Goal: Information Seeking & Learning: Learn about a topic

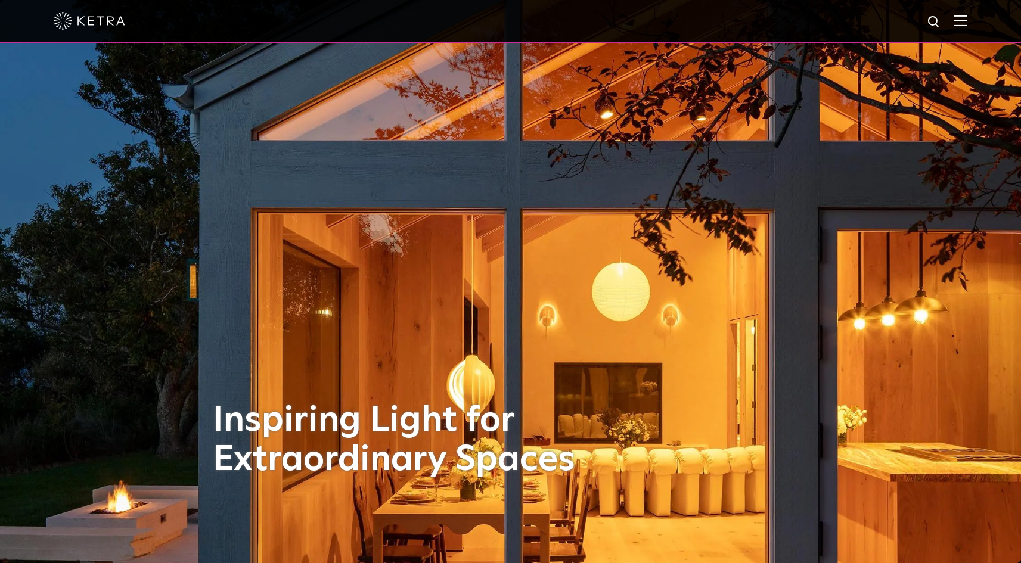
click at [968, 29] on div at bounding box center [511, 21] width 914 height 42
click at [968, 24] on img at bounding box center [960, 20] width 13 height 11
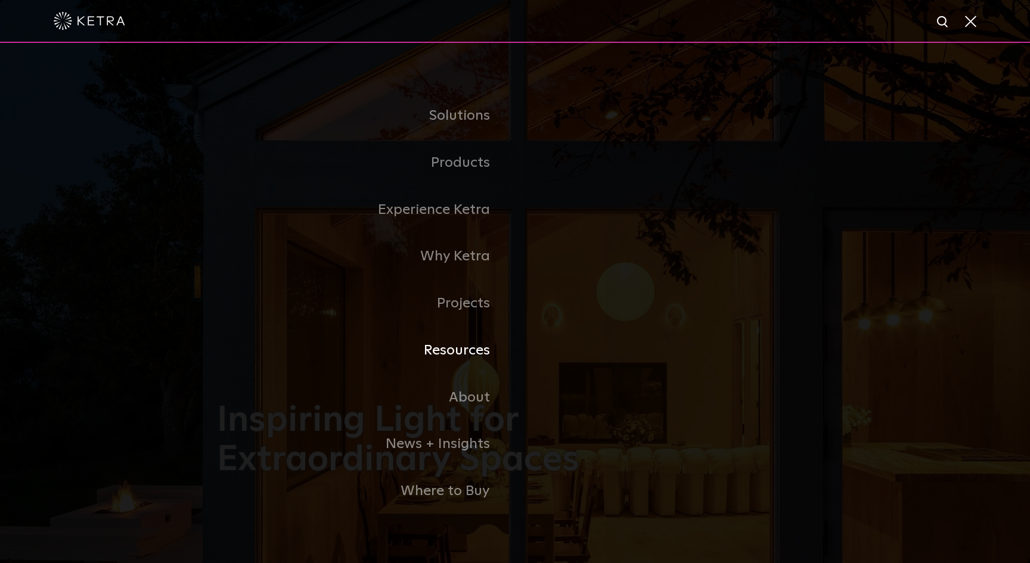
click at [467, 358] on link "Resources" at bounding box center [366, 350] width 298 height 47
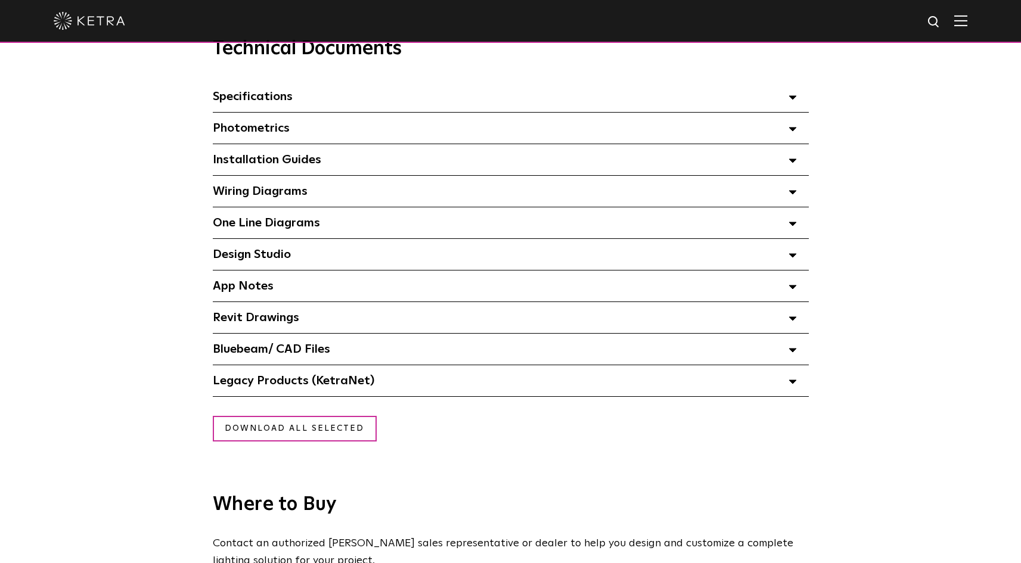
scroll to position [835, 0]
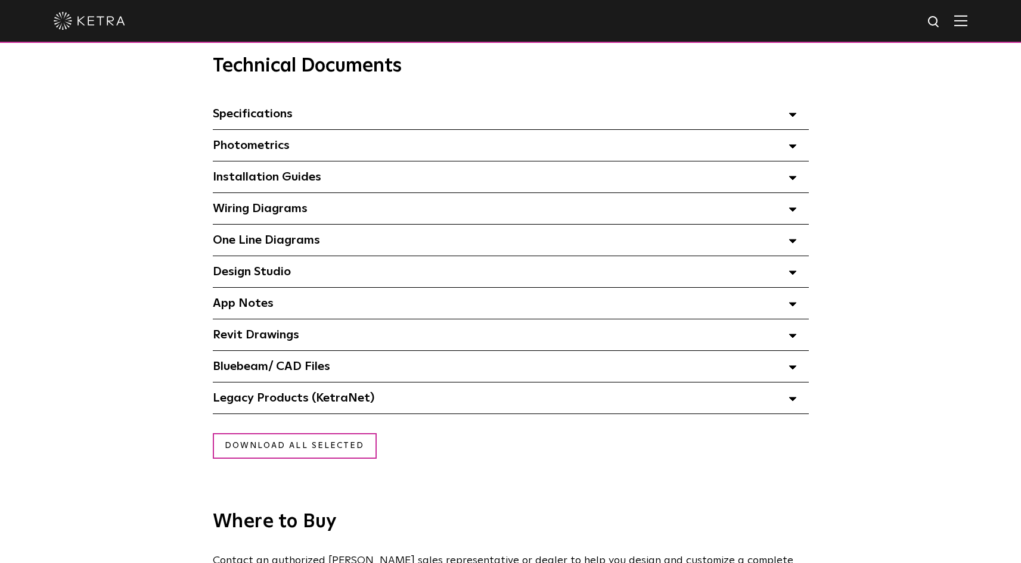
click at [333, 402] on span "Legacy Products (KetraNet) Select checkboxes to use the bulk download option be…" at bounding box center [294, 398] width 162 height 12
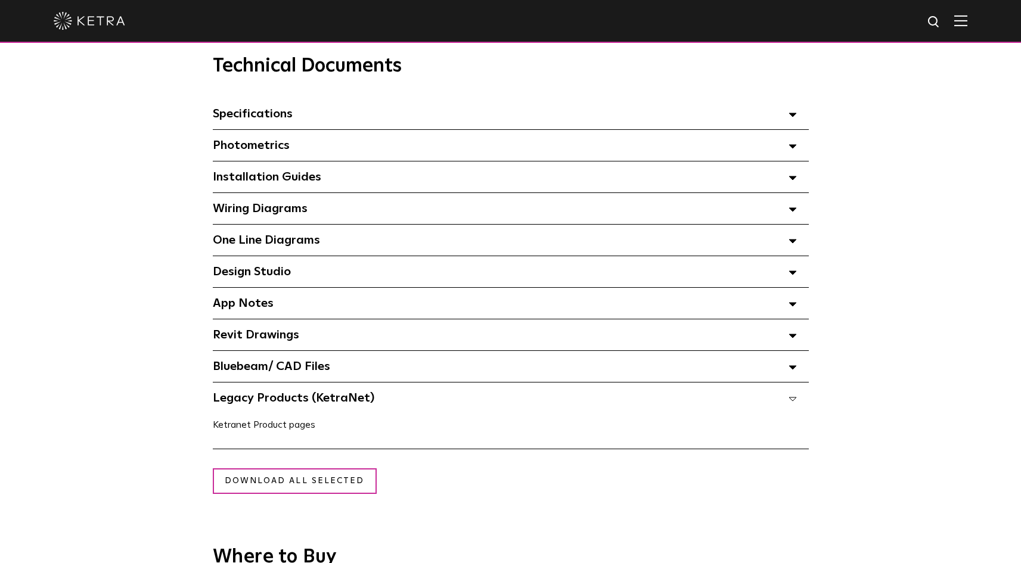
click at [295, 429] on link "Ketranet Product pages" at bounding box center [264, 425] width 103 height 10
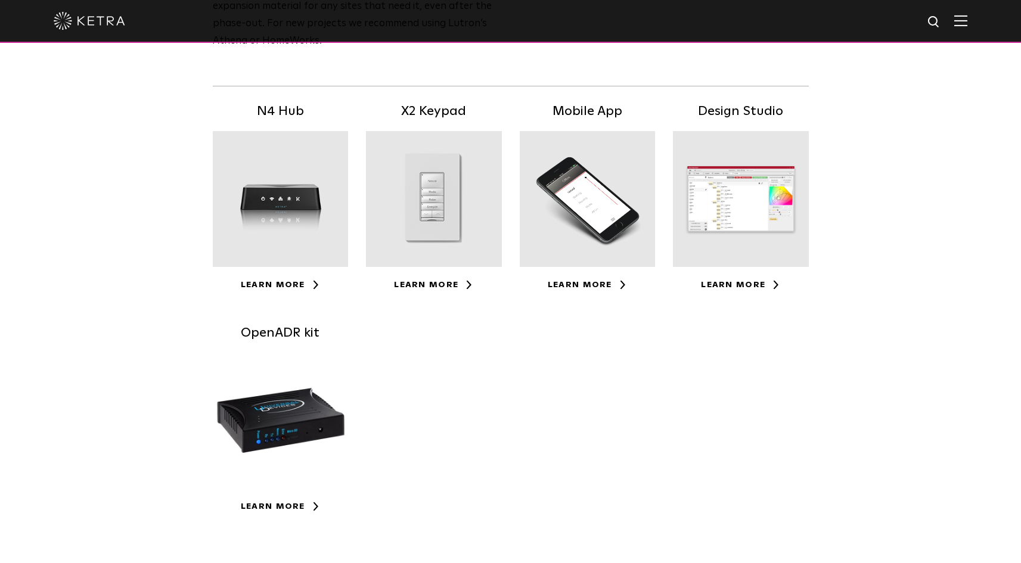
scroll to position [298, 0]
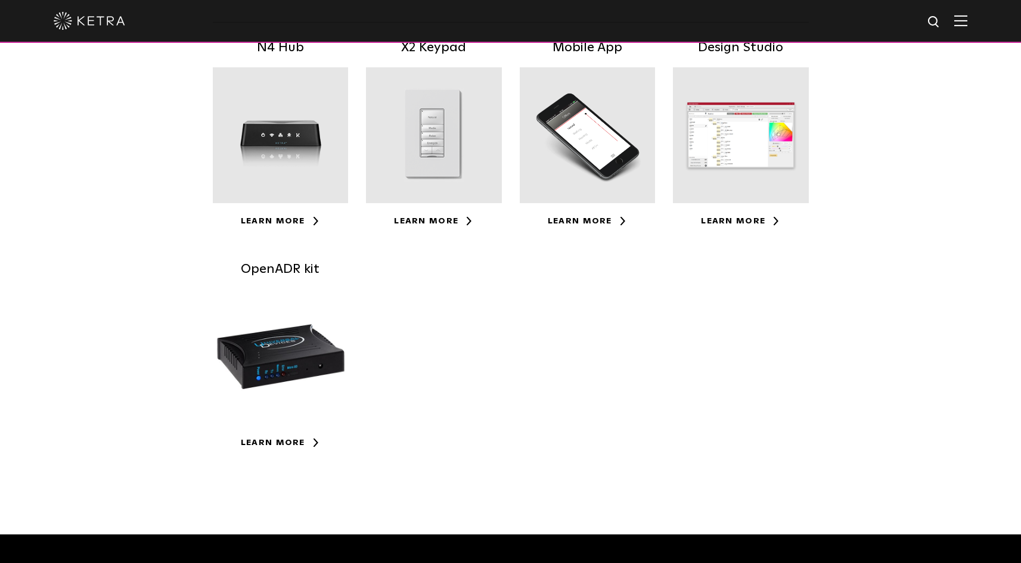
click at [765, 150] on div at bounding box center [741, 135] width 136 height 136
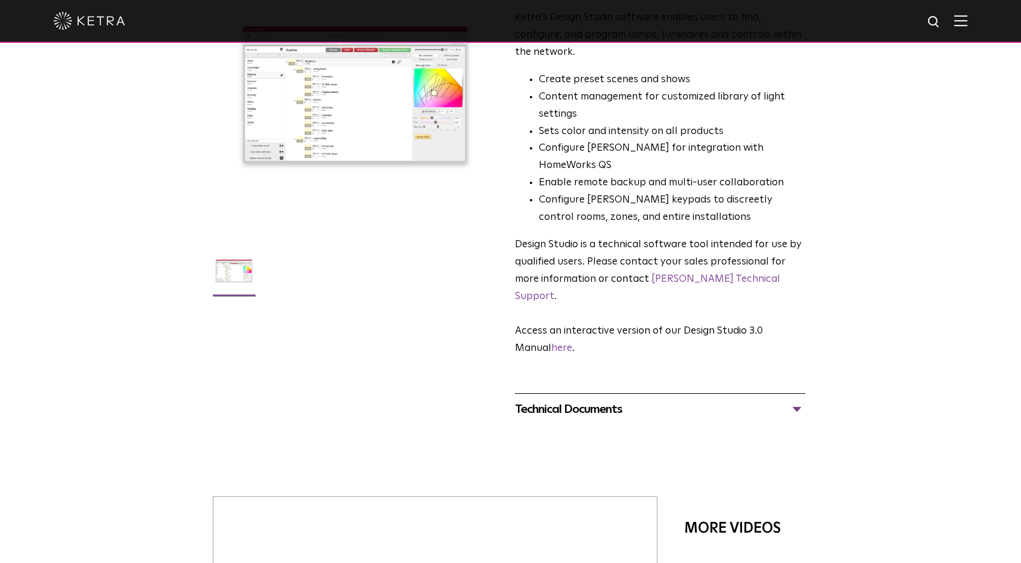
scroll to position [179, 0]
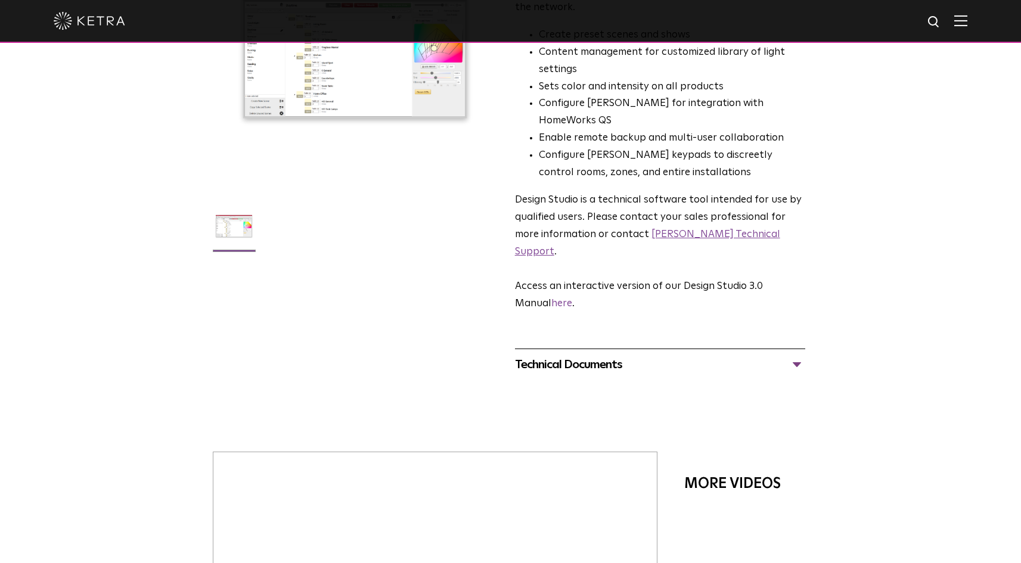
click at [701, 230] on link "Ketra Technical Support" at bounding box center [647, 243] width 265 height 27
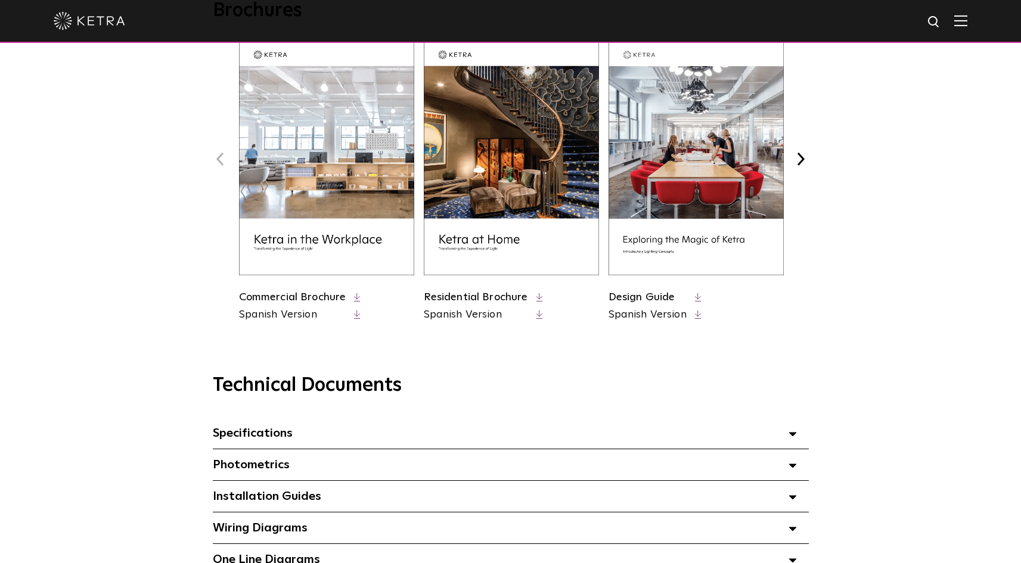
scroll to position [537, 0]
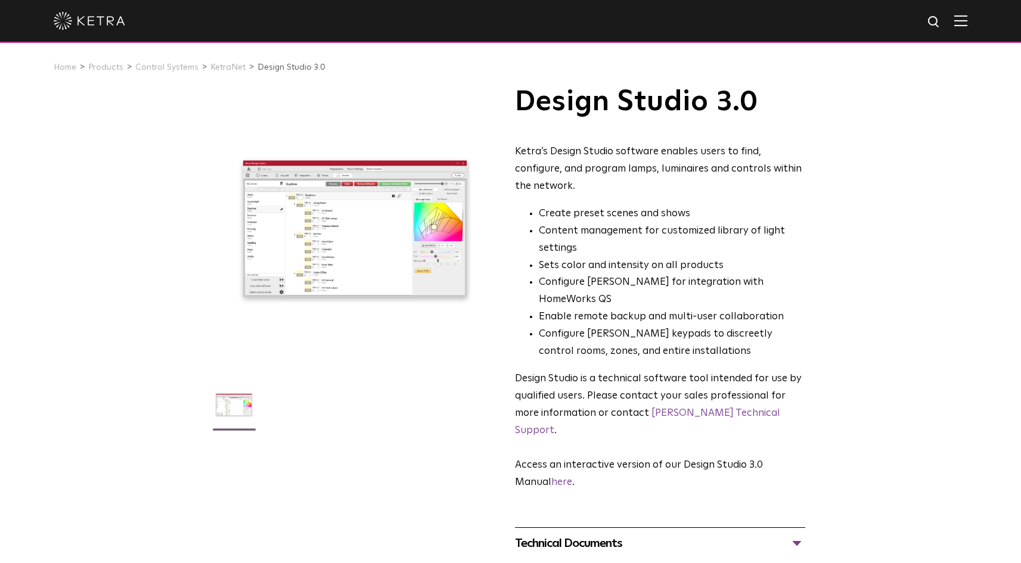
click at [964, 25] on img at bounding box center [960, 20] width 13 height 11
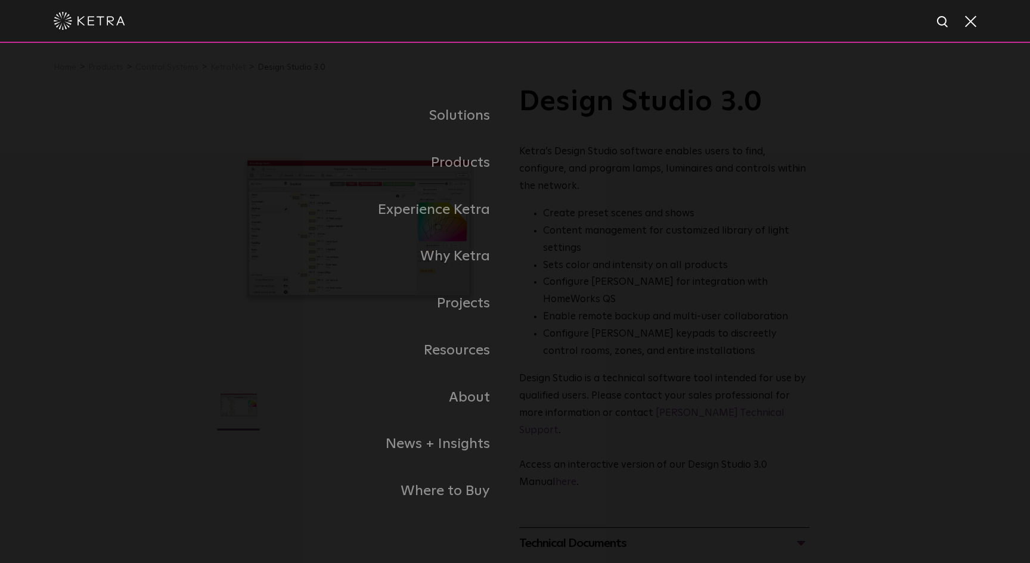
click at [881, 287] on div "Solutions Commercial Residential Products Commercial Products Residential Produ…" at bounding box center [515, 304] width 1030 height 522
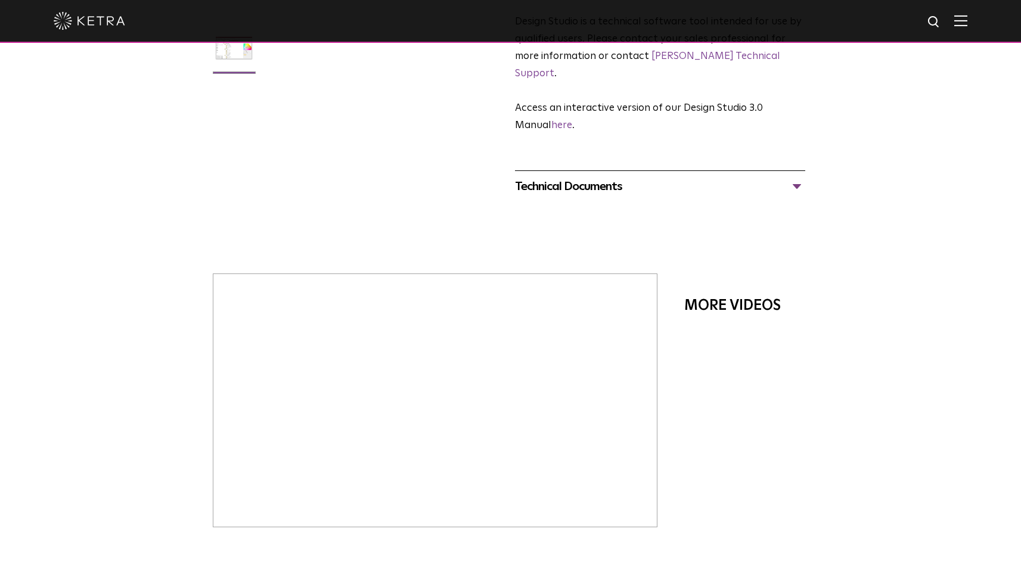
scroll to position [358, 0]
click at [561, 120] on link "here" at bounding box center [561, 125] width 21 height 10
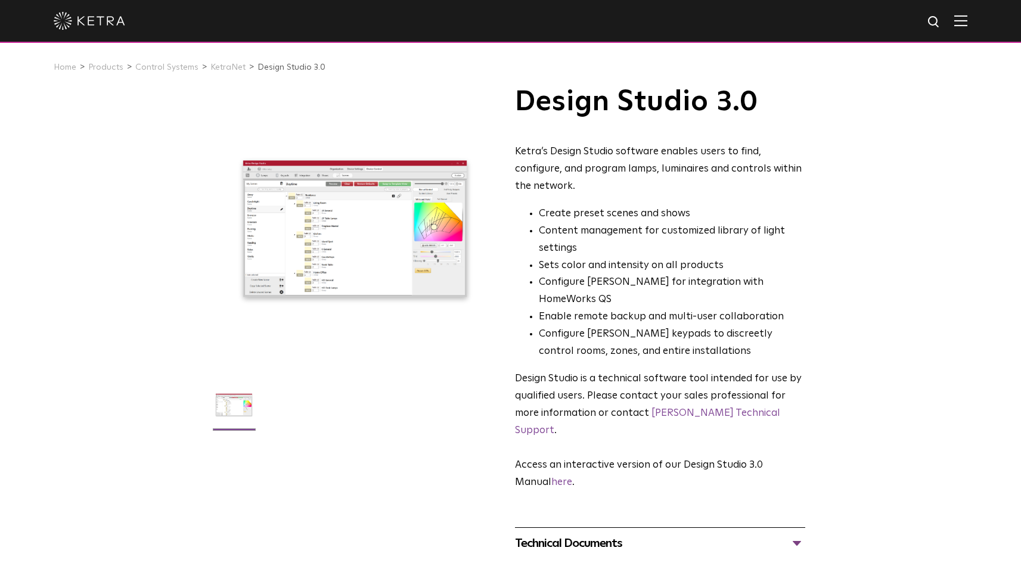
click at [103, 20] on img at bounding box center [90, 21] width 72 height 18
click at [672, 408] on link "[PERSON_NAME] Technical Support" at bounding box center [647, 421] width 265 height 27
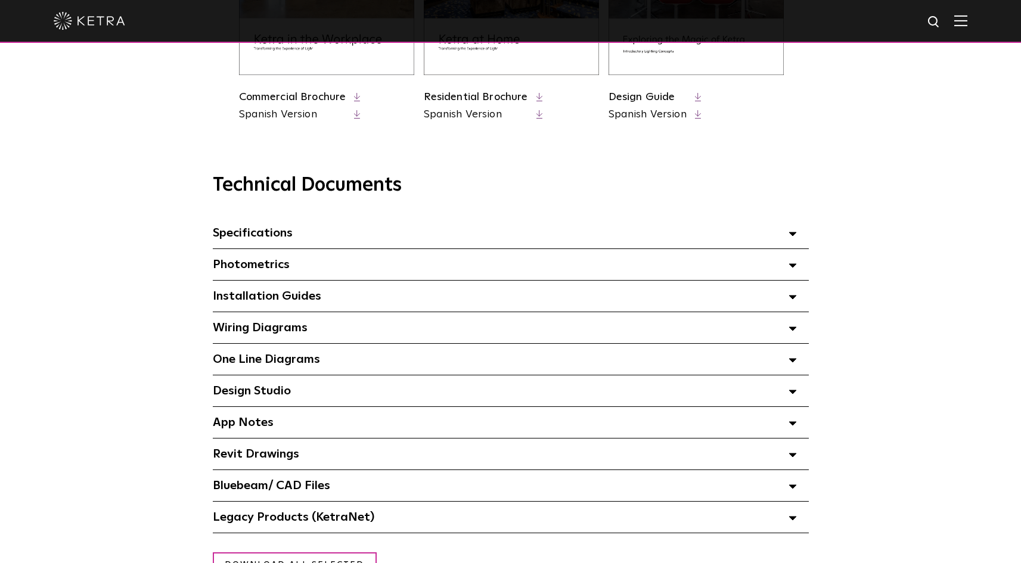
scroll to position [835, 0]
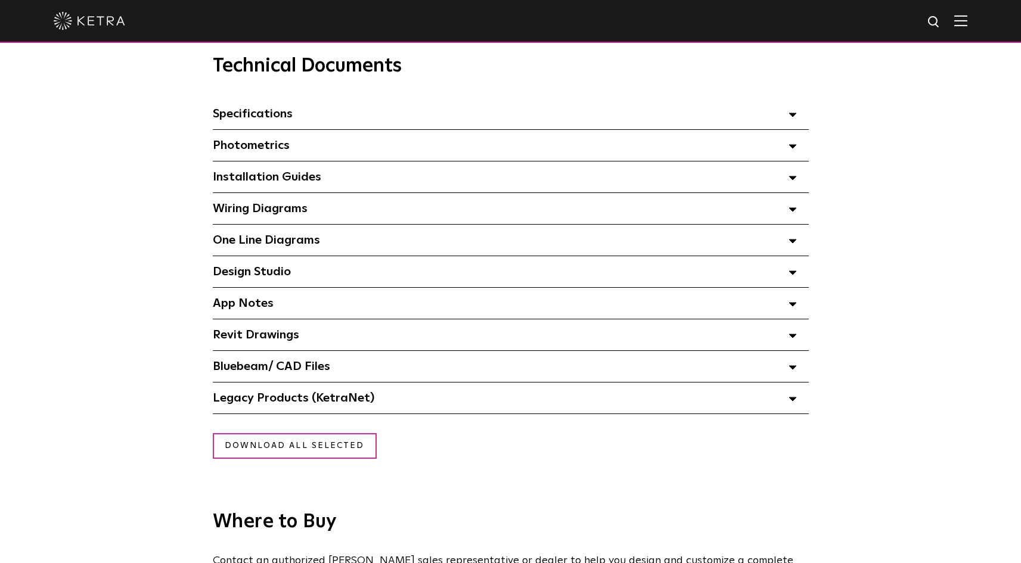
click at [280, 183] on span "Installation Guides Select checkboxes to use the bulk download option below" at bounding box center [267, 177] width 108 height 12
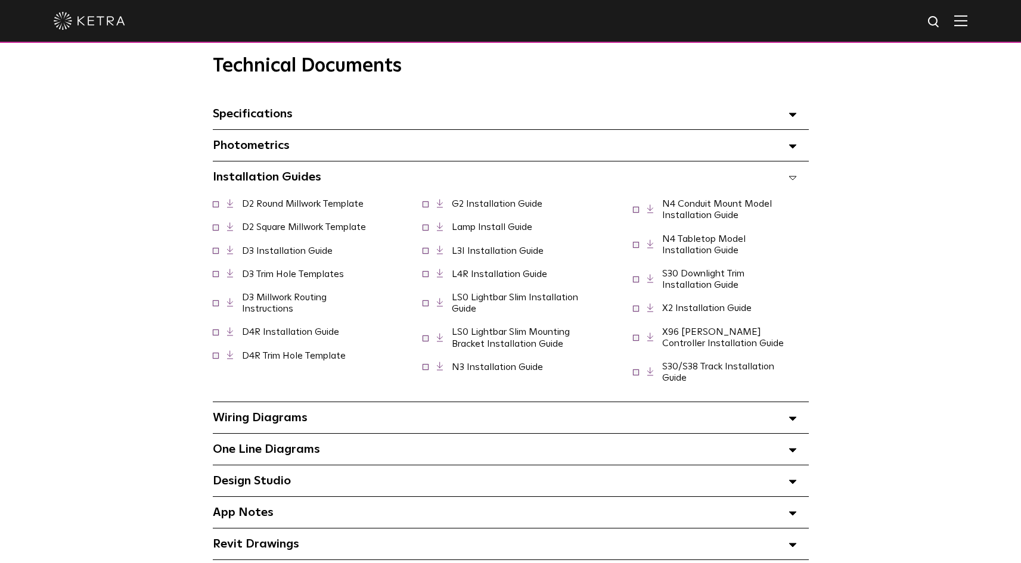
click at [266, 148] on span "Photometrics Select checkboxes to use the bulk download option below" at bounding box center [251, 145] width 77 height 12
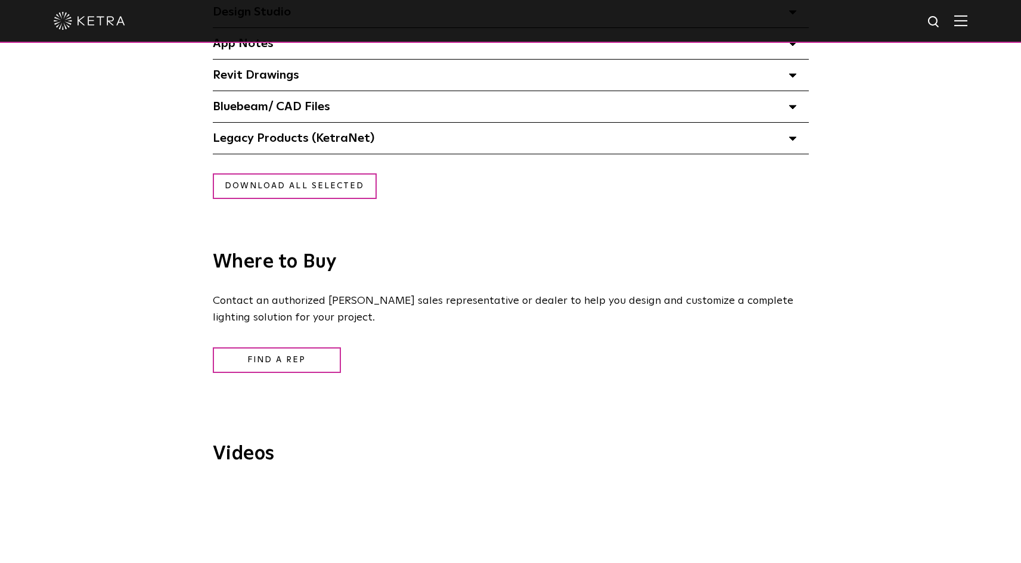
scroll to position [1312, 0]
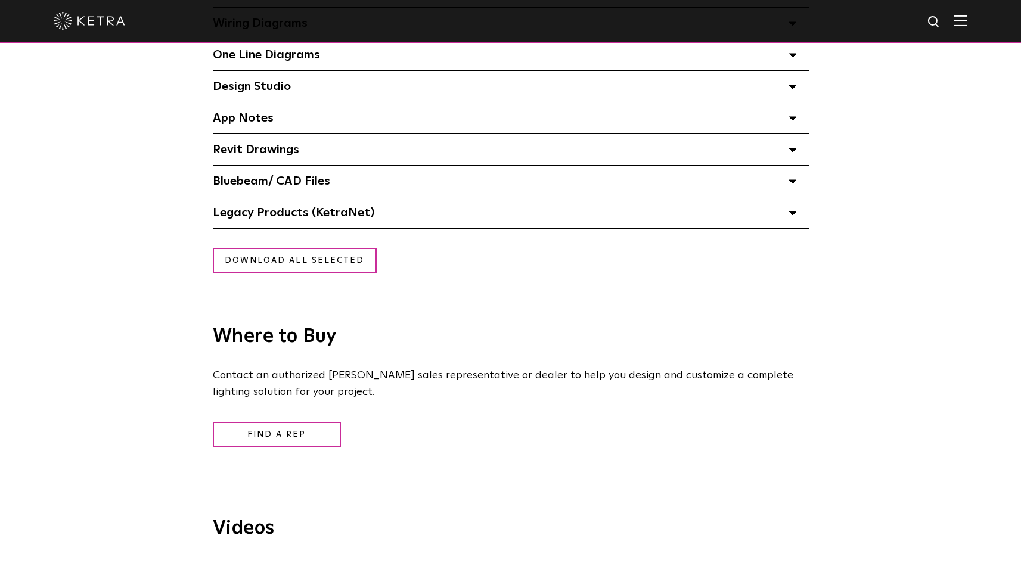
click at [299, 187] on span "Bluebeam/ CAD Files" at bounding box center [271, 181] width 117 height 12
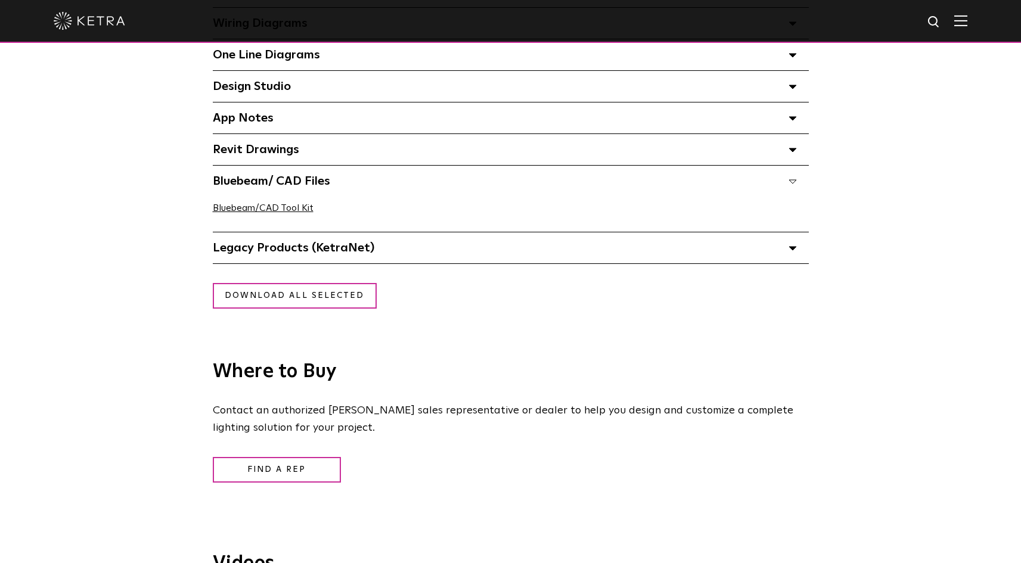
click at [288, 163] on div "Revit Drawings Select checkboxes to use the bulk download option below" at bounding box center [511, 149] width 596 height 31
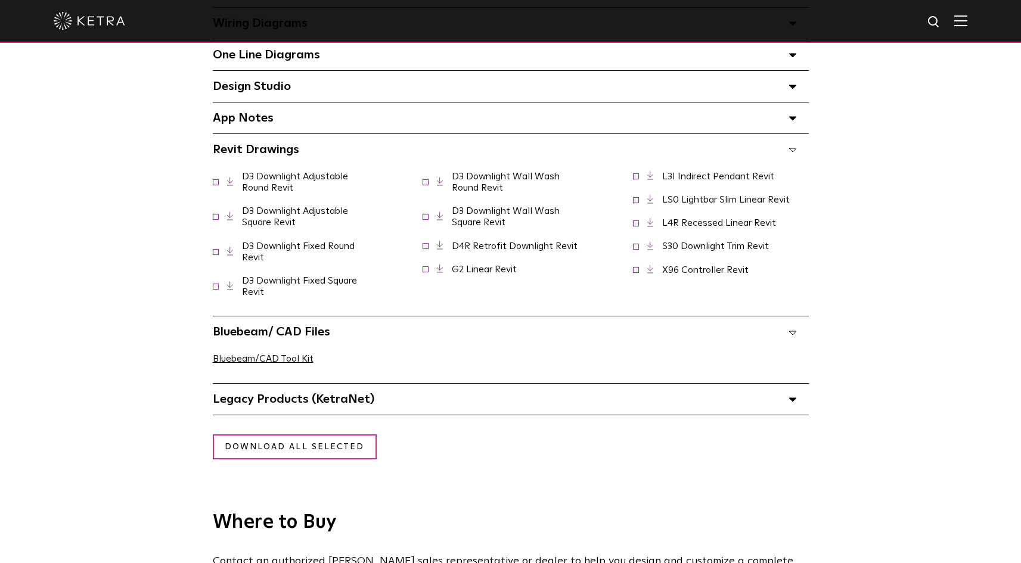
click at [268, 130] on div "App Notes Select checkboxes to use the bulk download option below" at bounding box center [511, 118] width 596 height 31
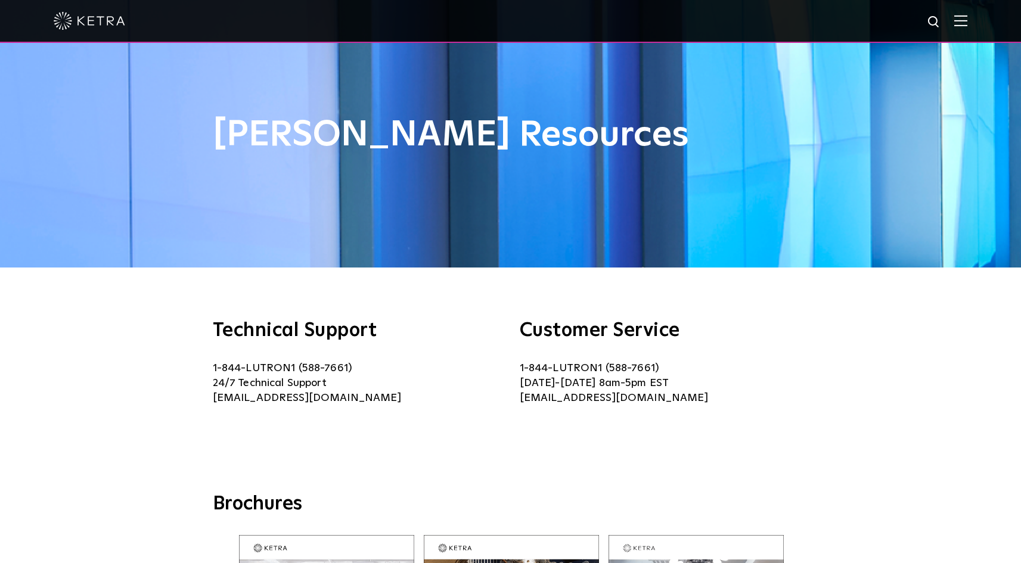
scroll to position [0, 0]
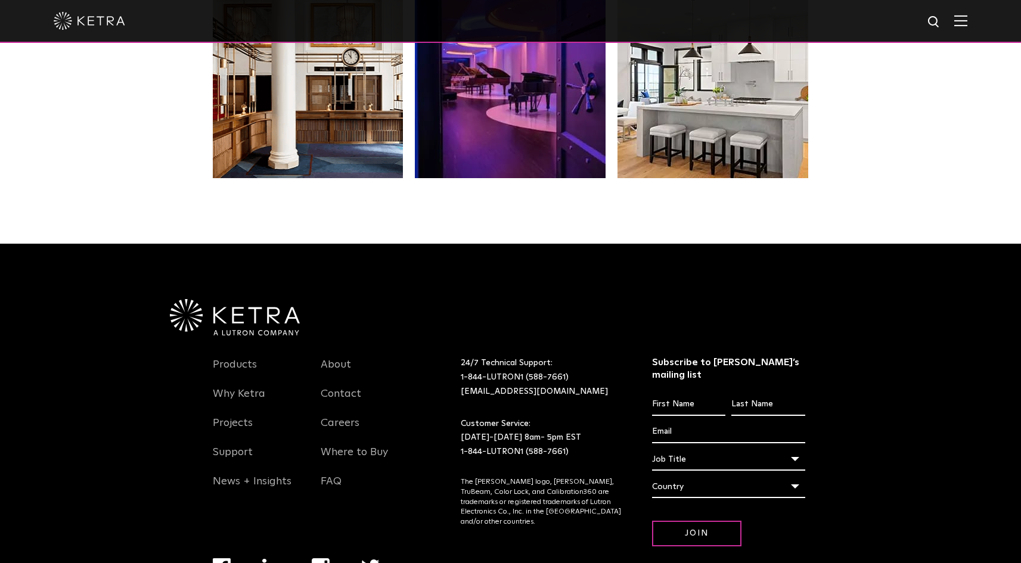
scroll to position [2507, 0]
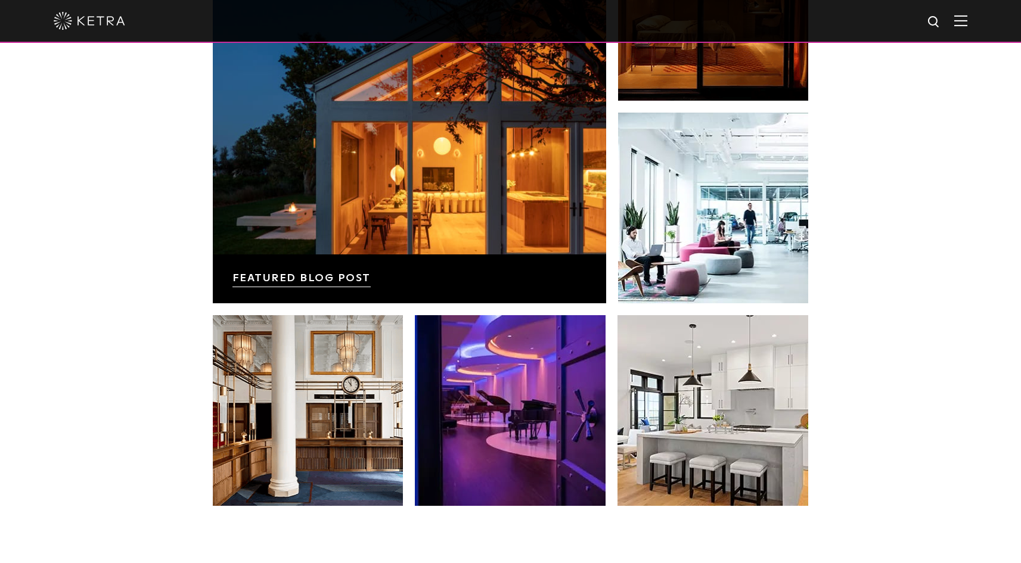
scroll to position [2507, 0]
